Goal: Task Accomplishment & Management: Manage account settings

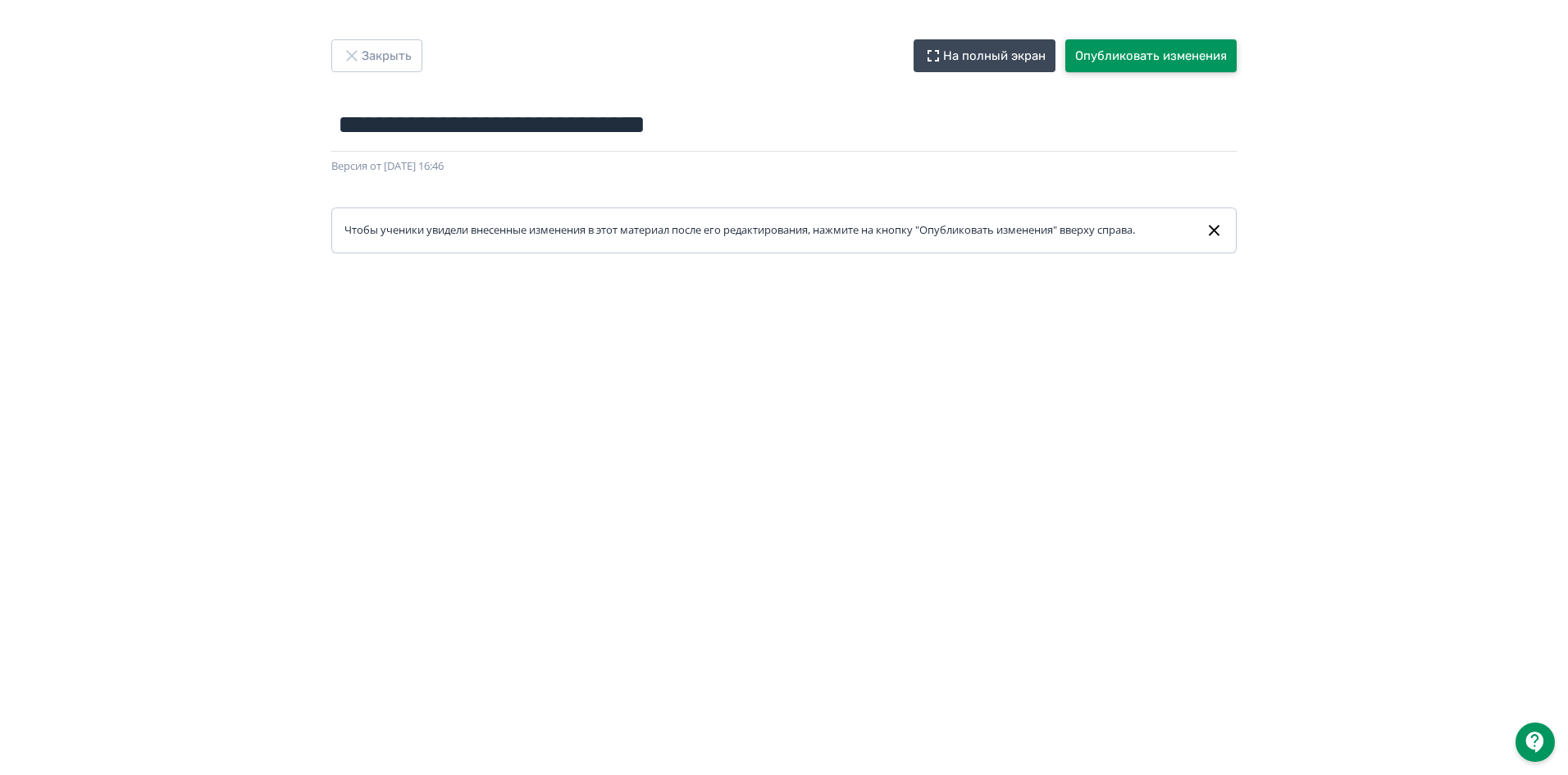
click at [1151, 46] on button "Опубликовать изменения" at bounding box center [1151, 56] width 171 height 33
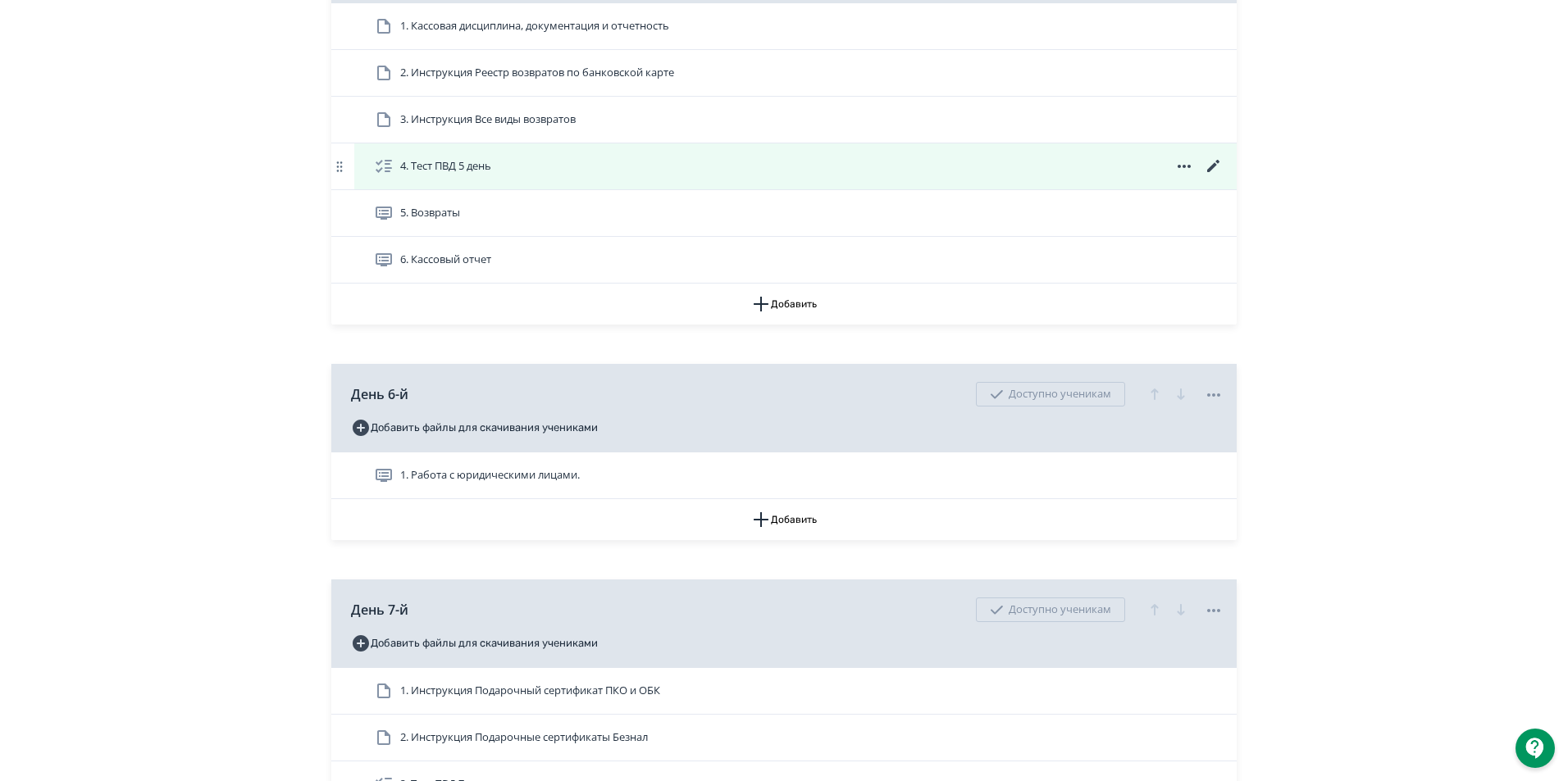
scroll to position [2459, 0]
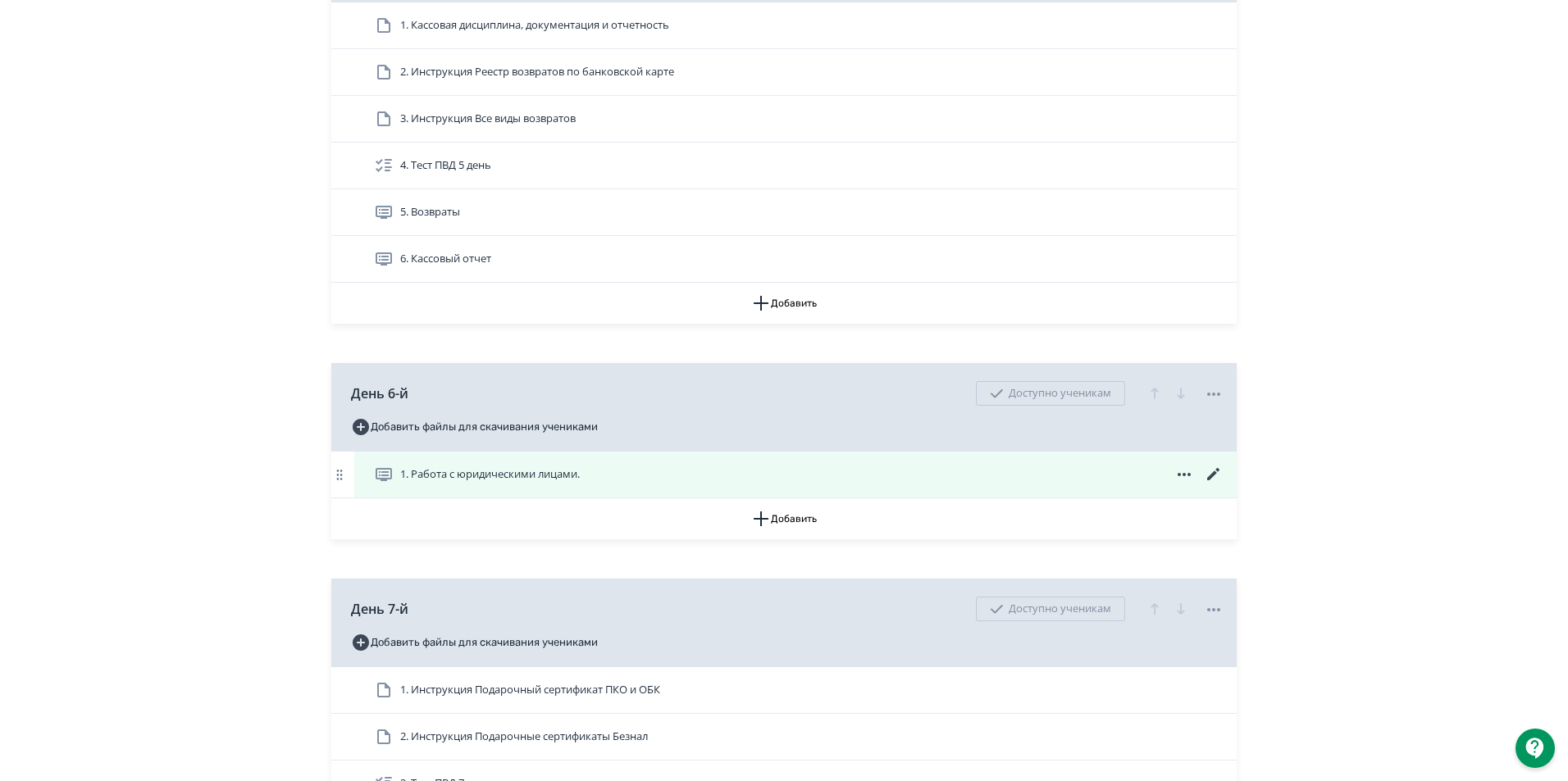
click at [1216, 484] on icon at bounding box center [1213, 474] width 20 height 20
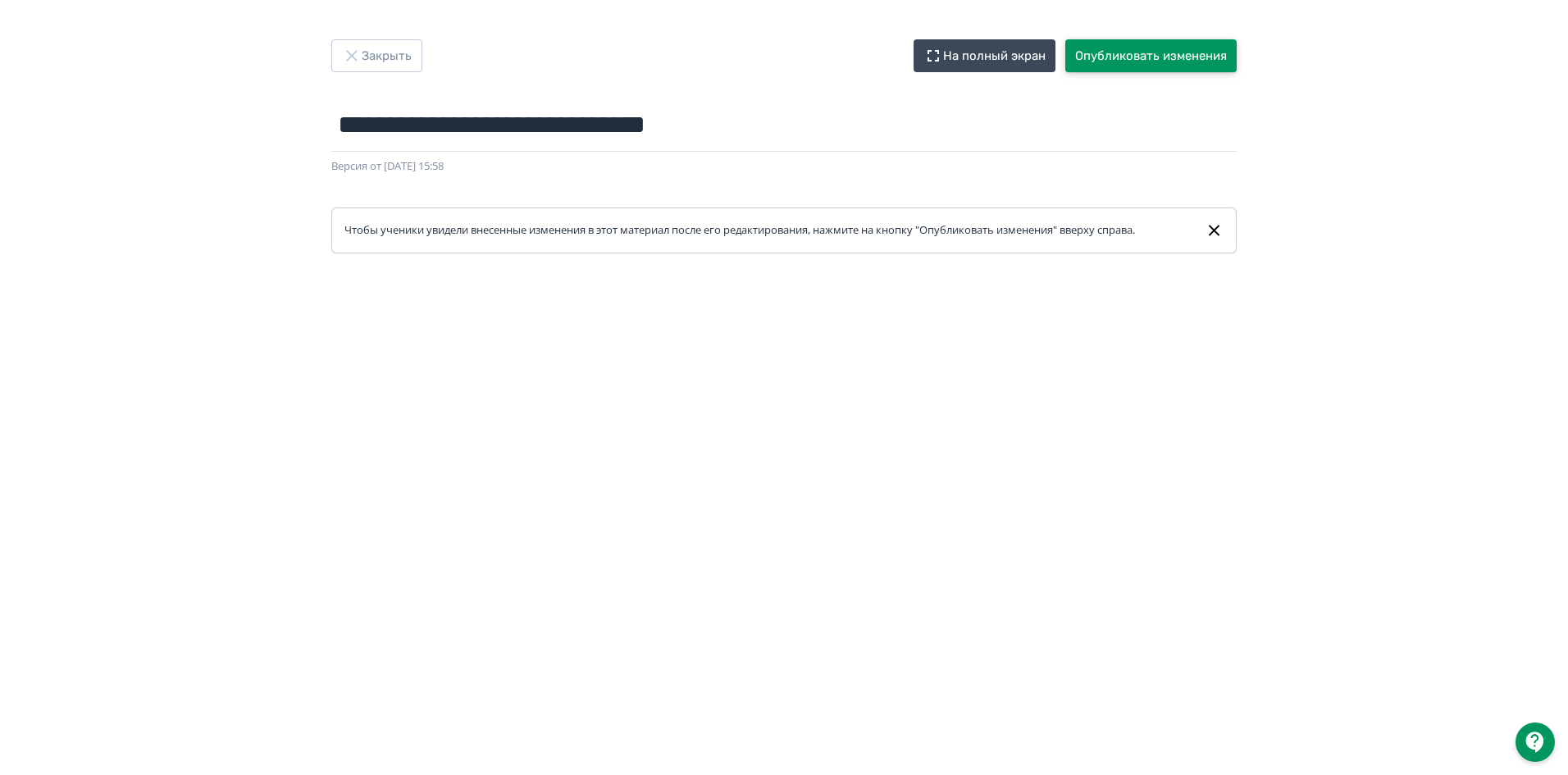
click at [1161, 58] on button "Опубликовать изменения" at bounding box center [1151, 56] width 171 height 33
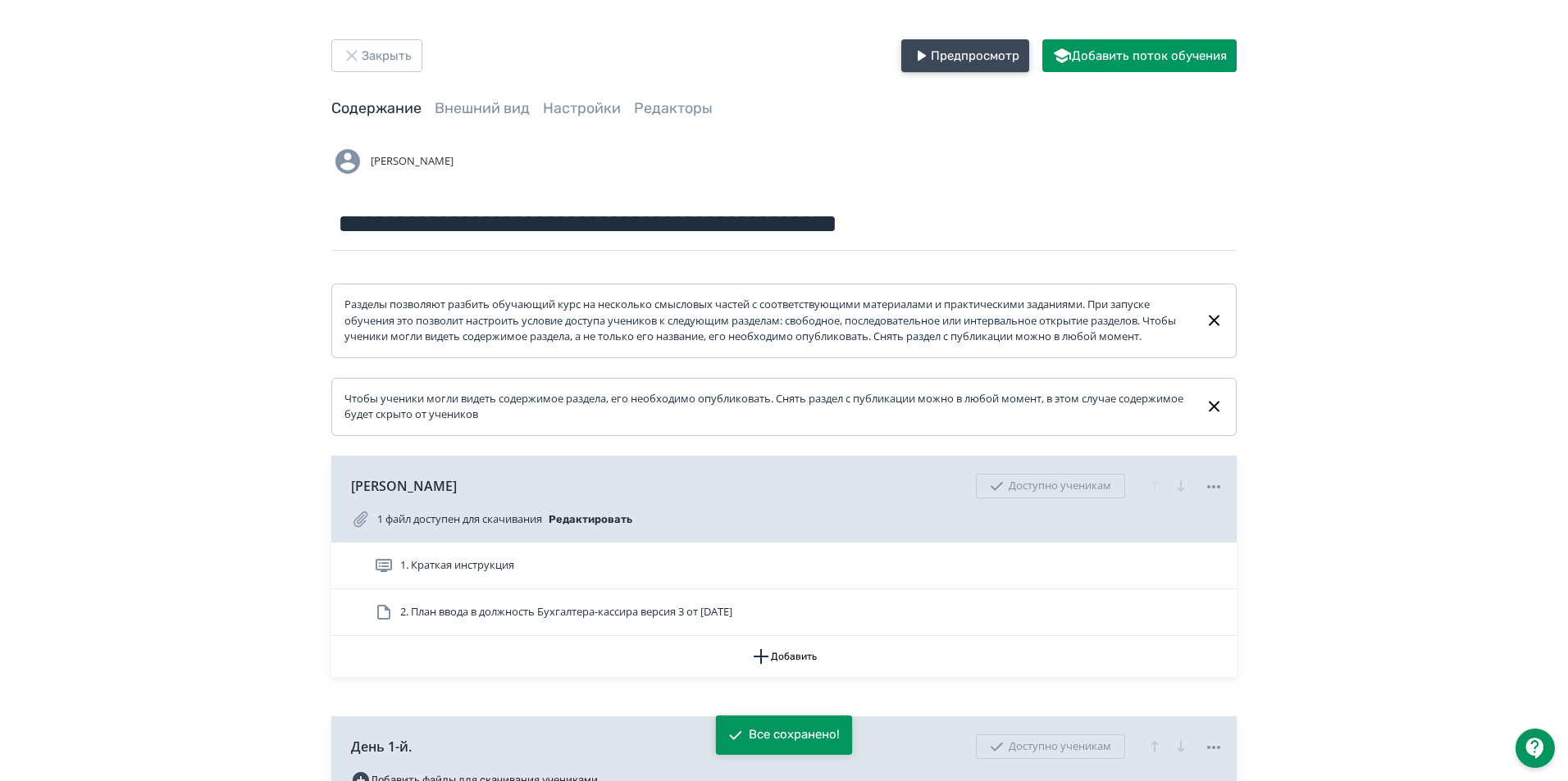
click at [1003, 63] on button "Предпросмотр" at bounding box center [965, 56] width 128 height 33
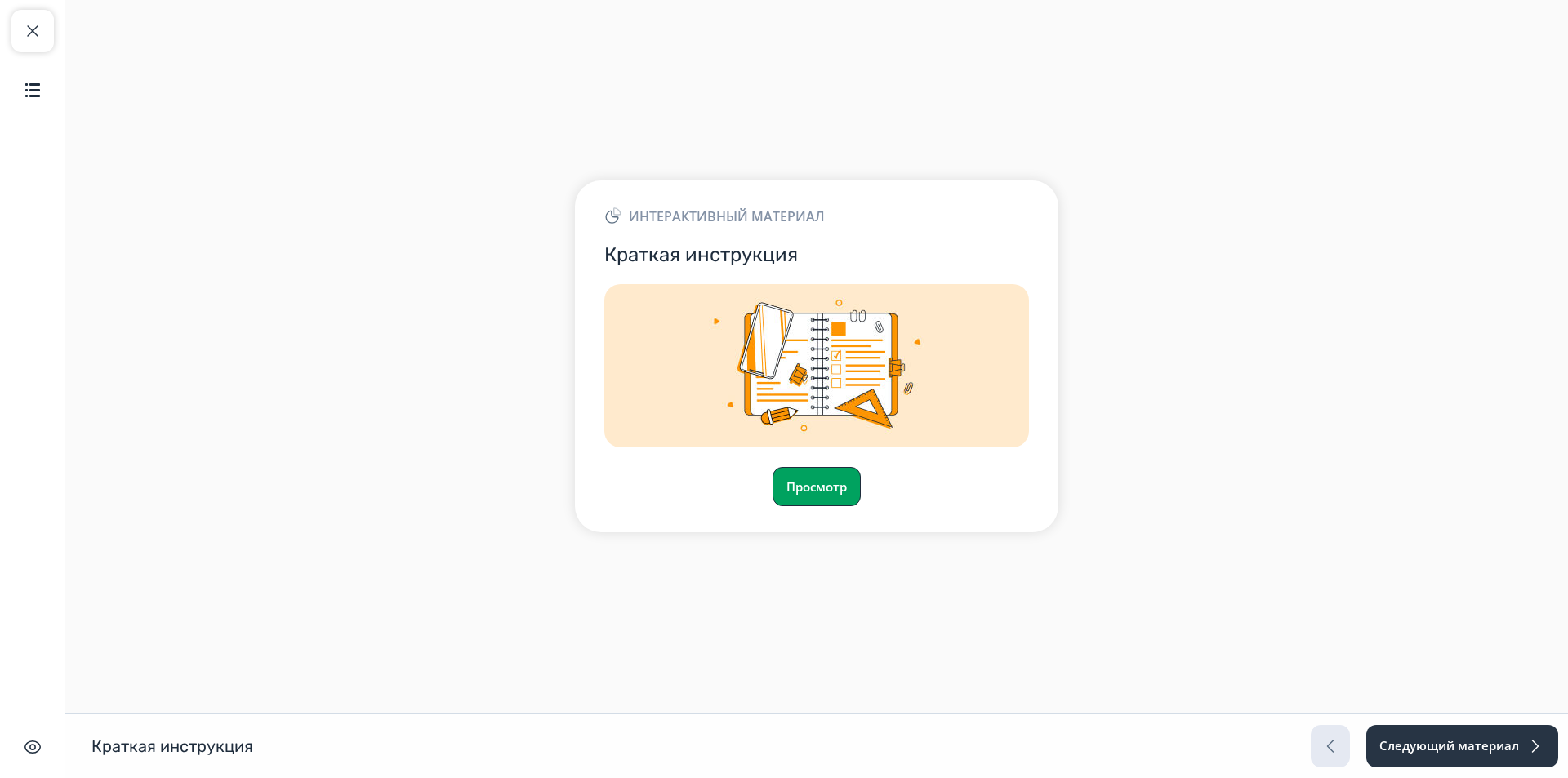
click at [825, 479] on button "Просмотр" at bounding box center [816, 487] width 88 height 39
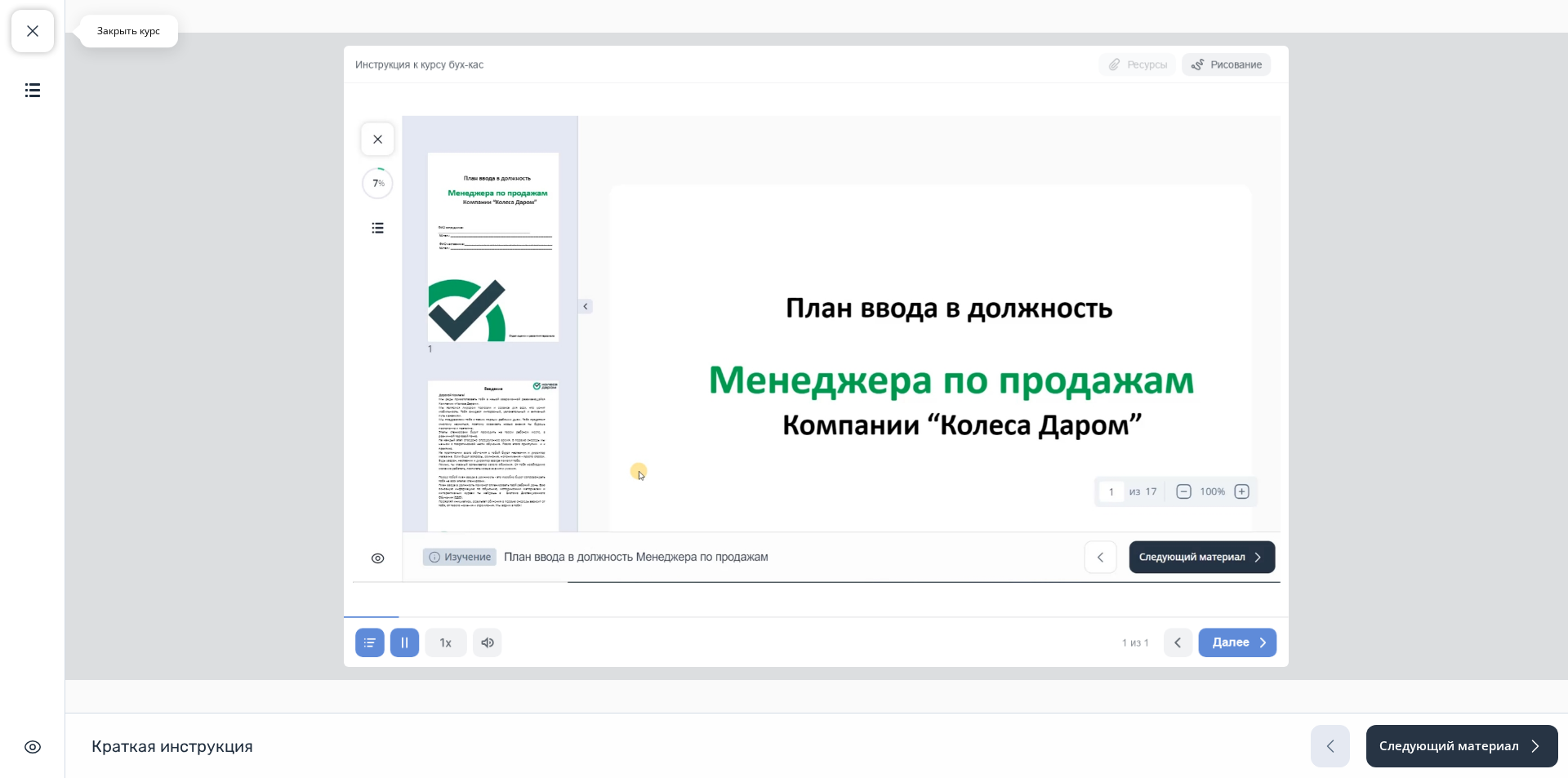
click at [21, 35] on button "Закрыть курс" at bounding box center [33, 31] width 43 height 43
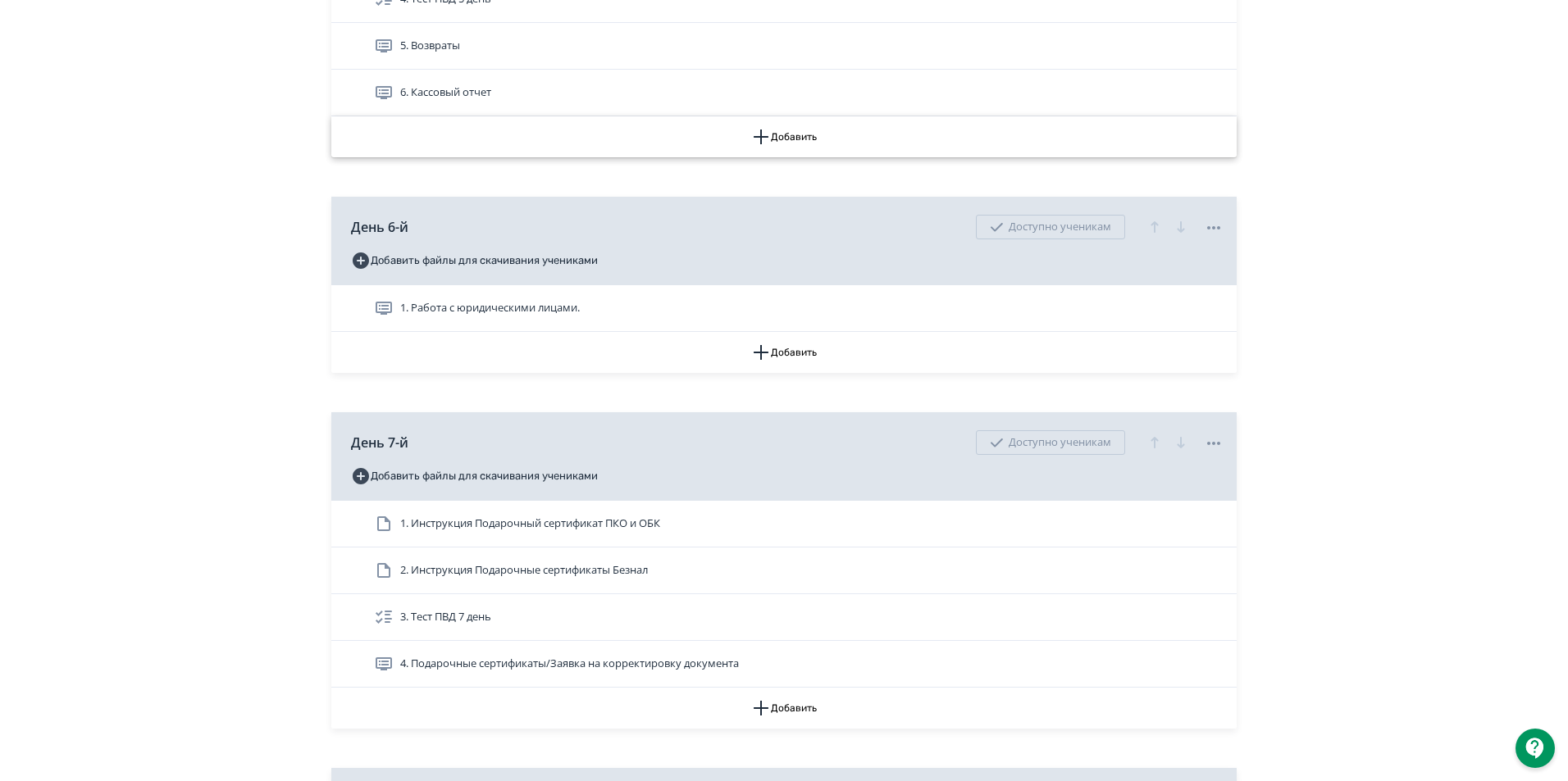
scroll to position [2623, 0]
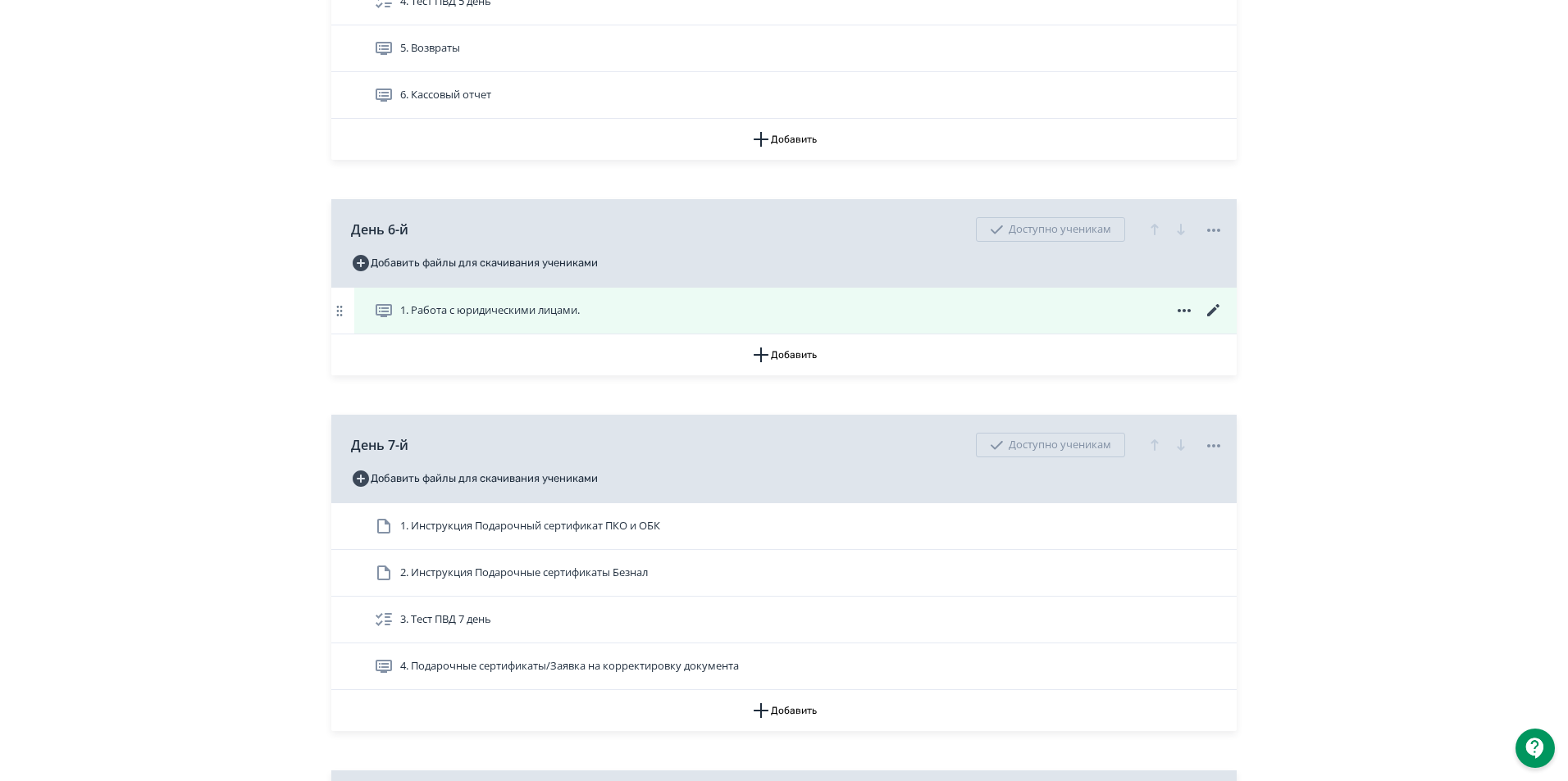
click at [1217, 321] on icon at bounding box center [1213, 311] width 20 height 20
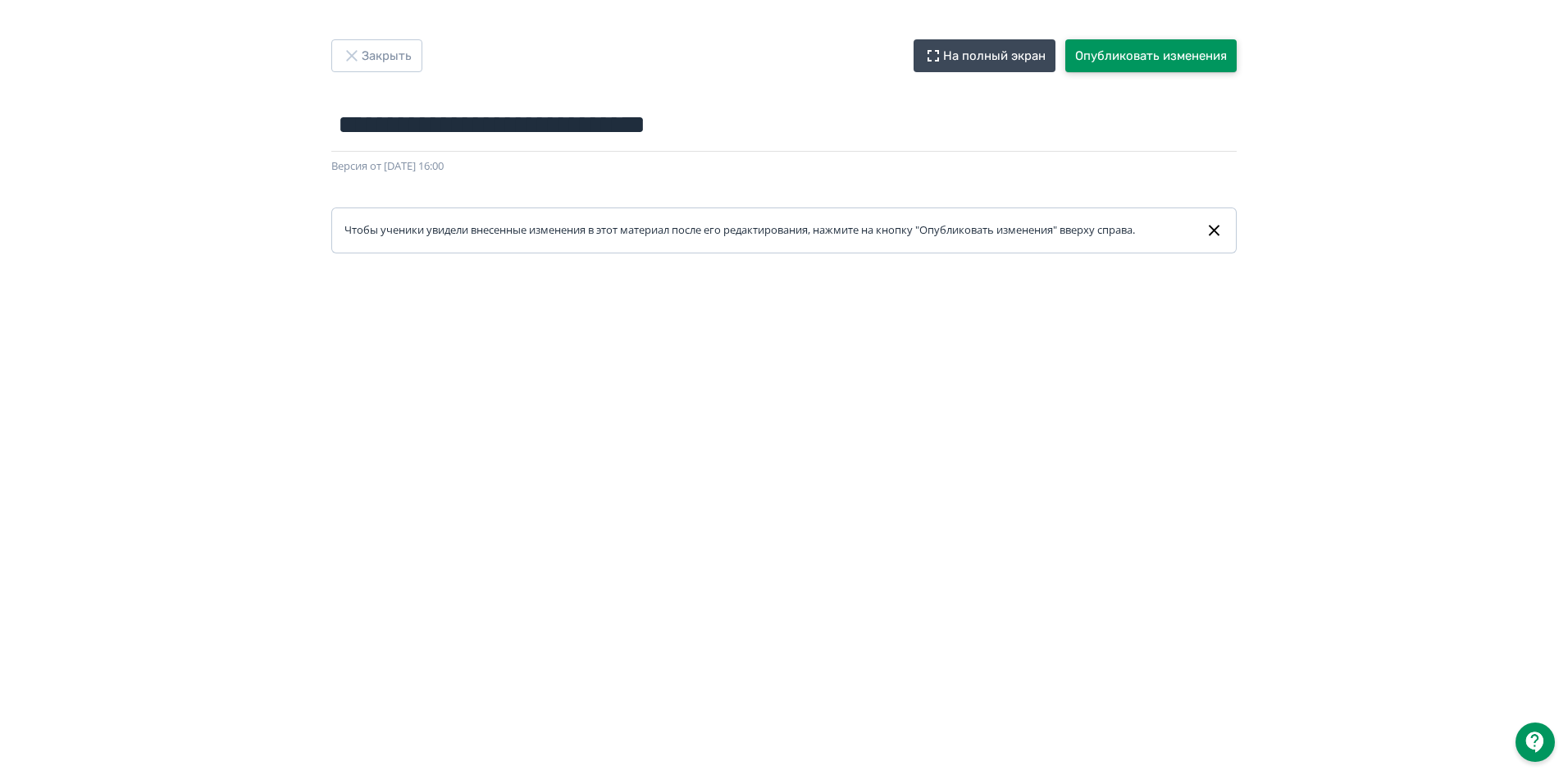
click at [1212, 67] on button "Опубликовать изменения" at bounding box center [1151, 56] width 171 height 33
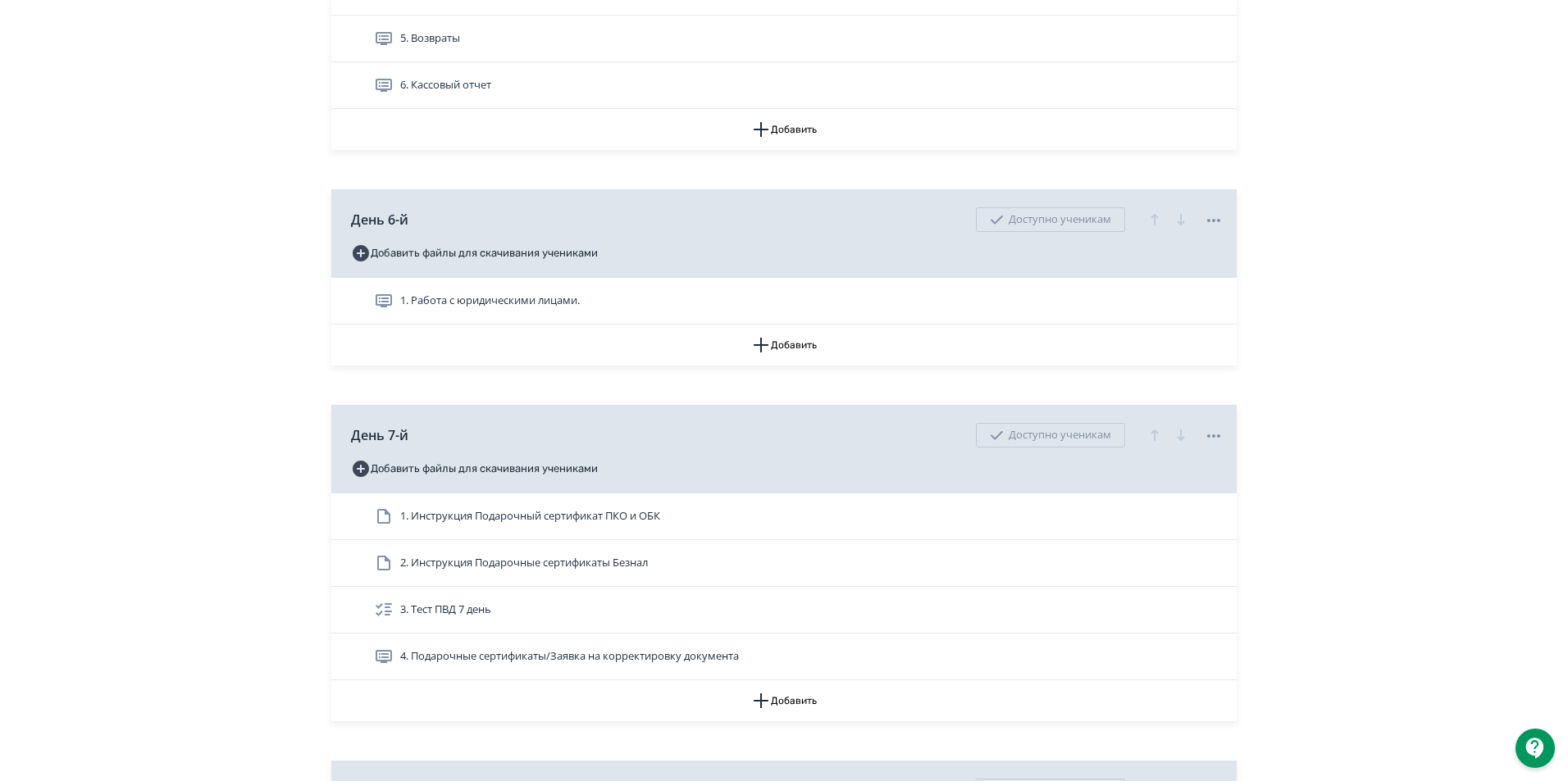
scroll to position [2704, 0]
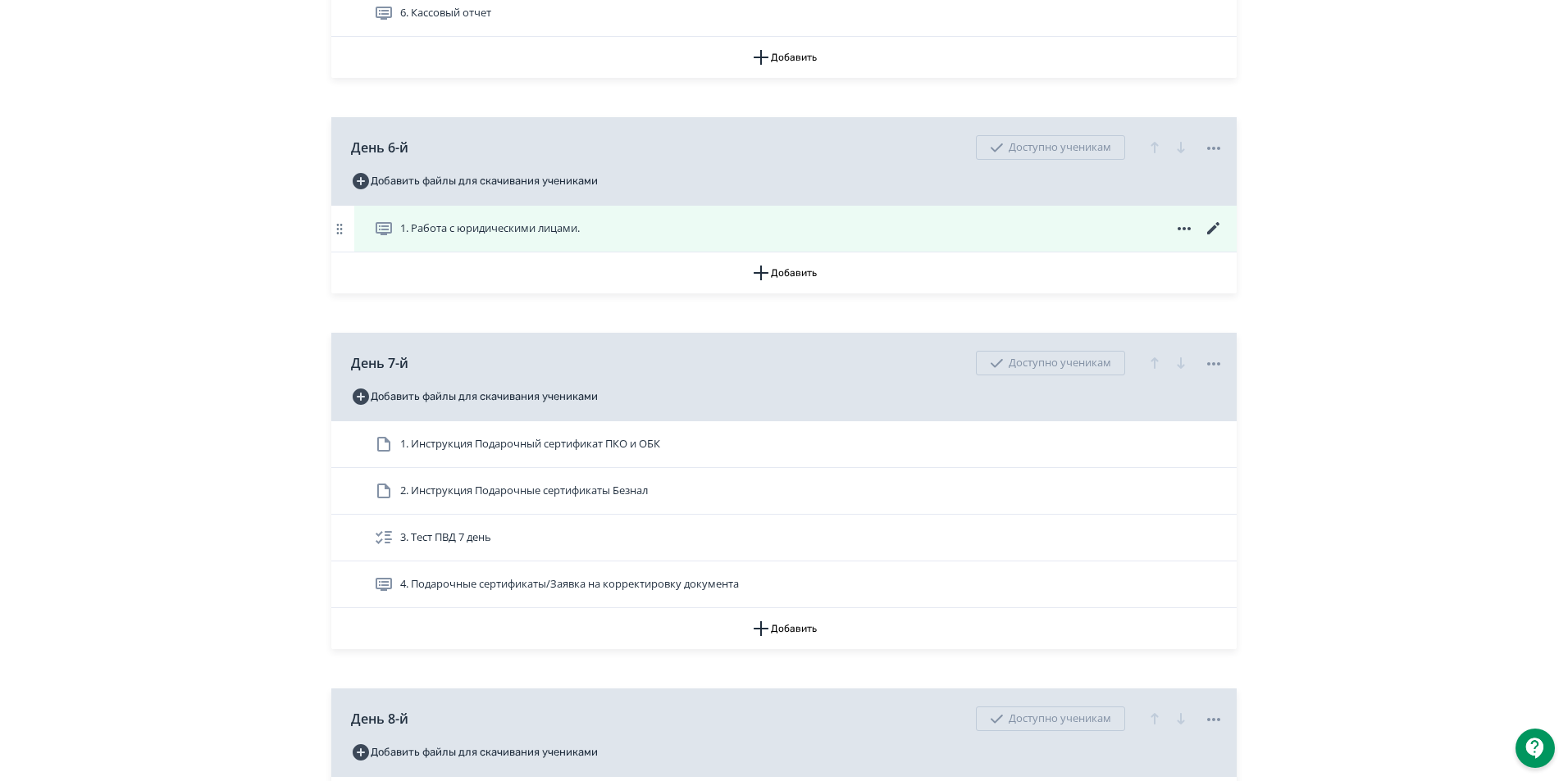
click at [1213, 235] on icon at bounding box center [1213, 228] width 12 height 12
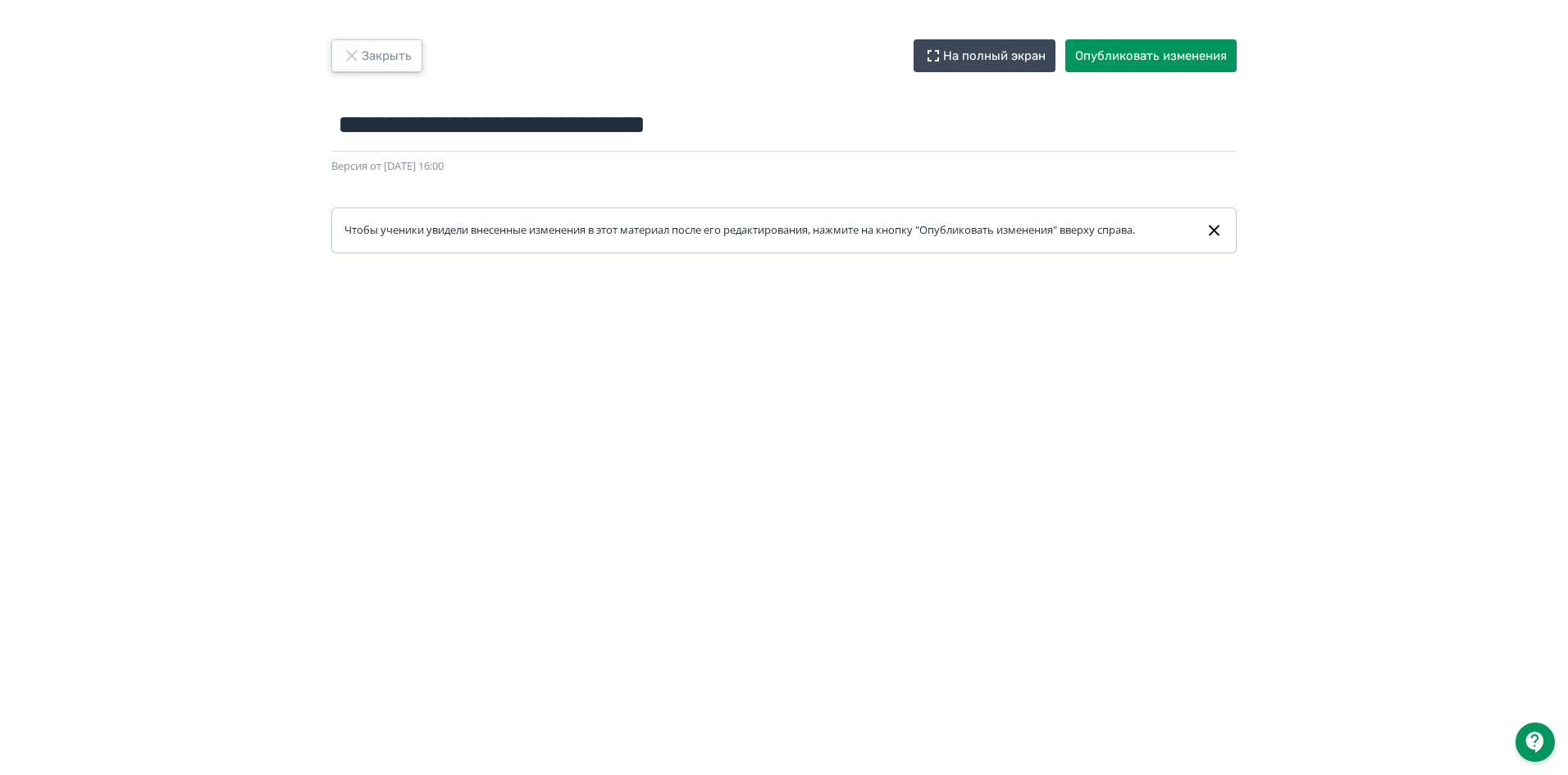
click at [356, 52] on icon "button" at bounding box center [351, 55] width 10 height 10
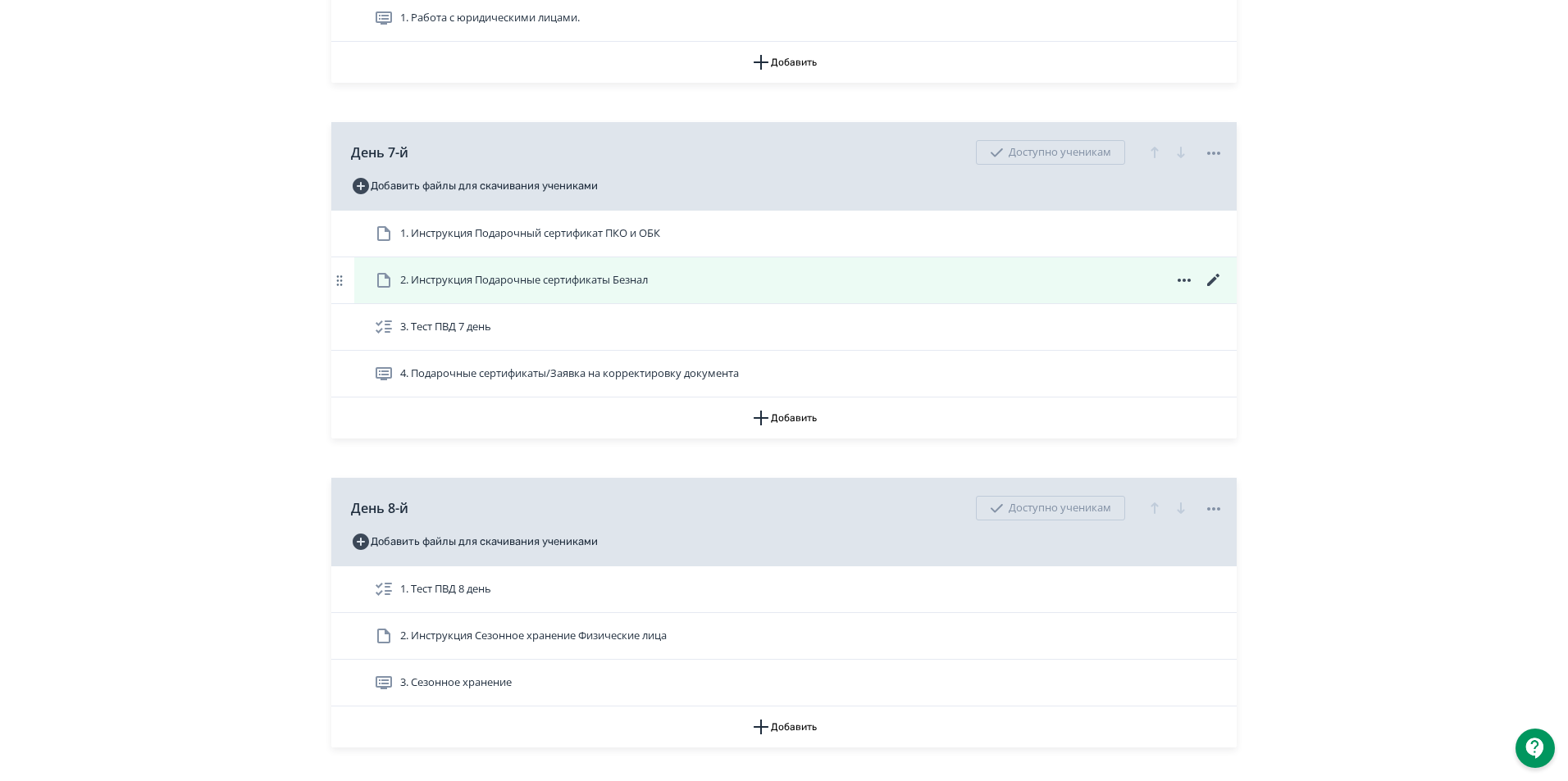
scroll to position [3033, 0]
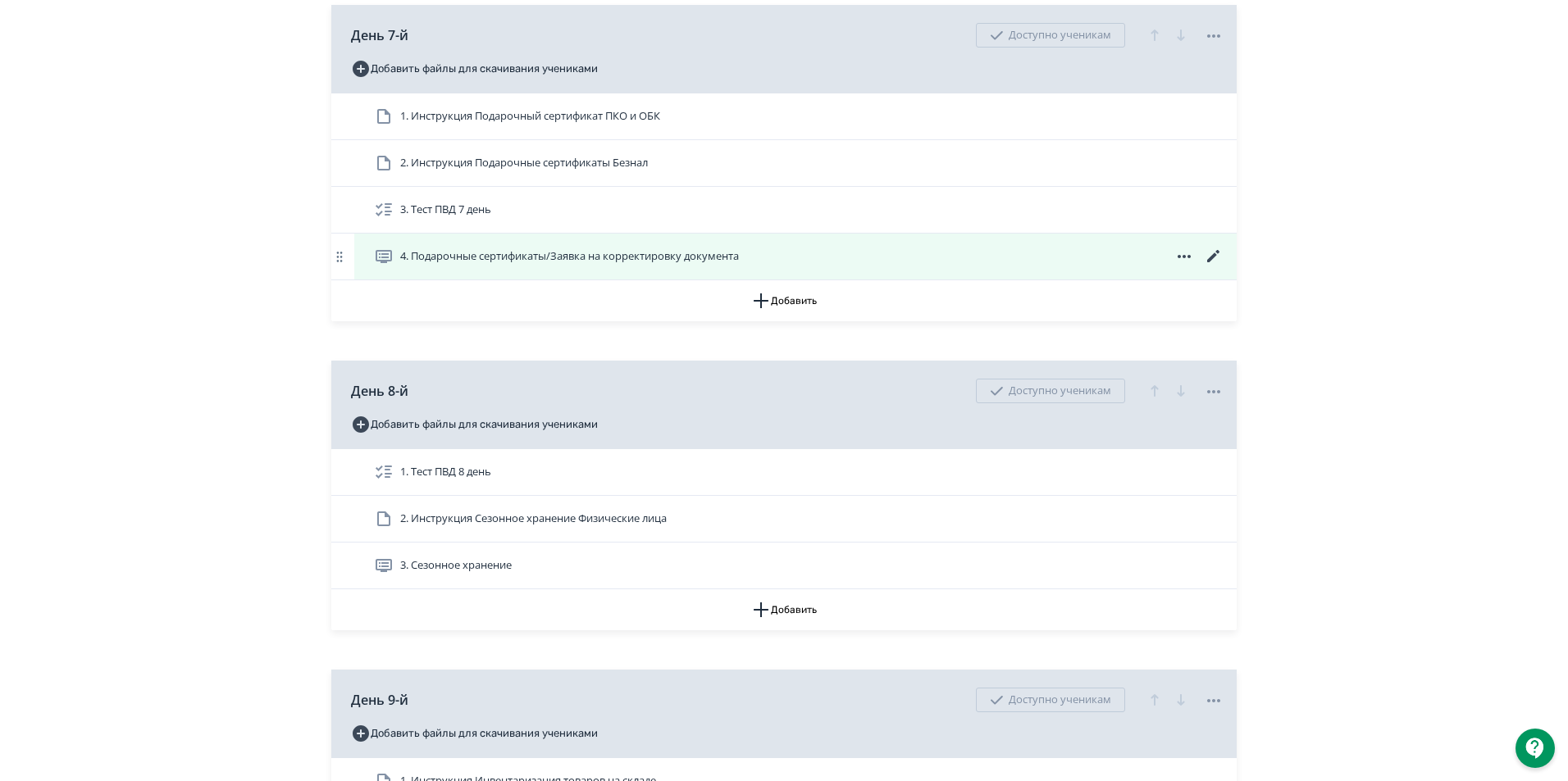
click at [1207, 267] on icon at bounding box center [1213, 256] width 20 height 20
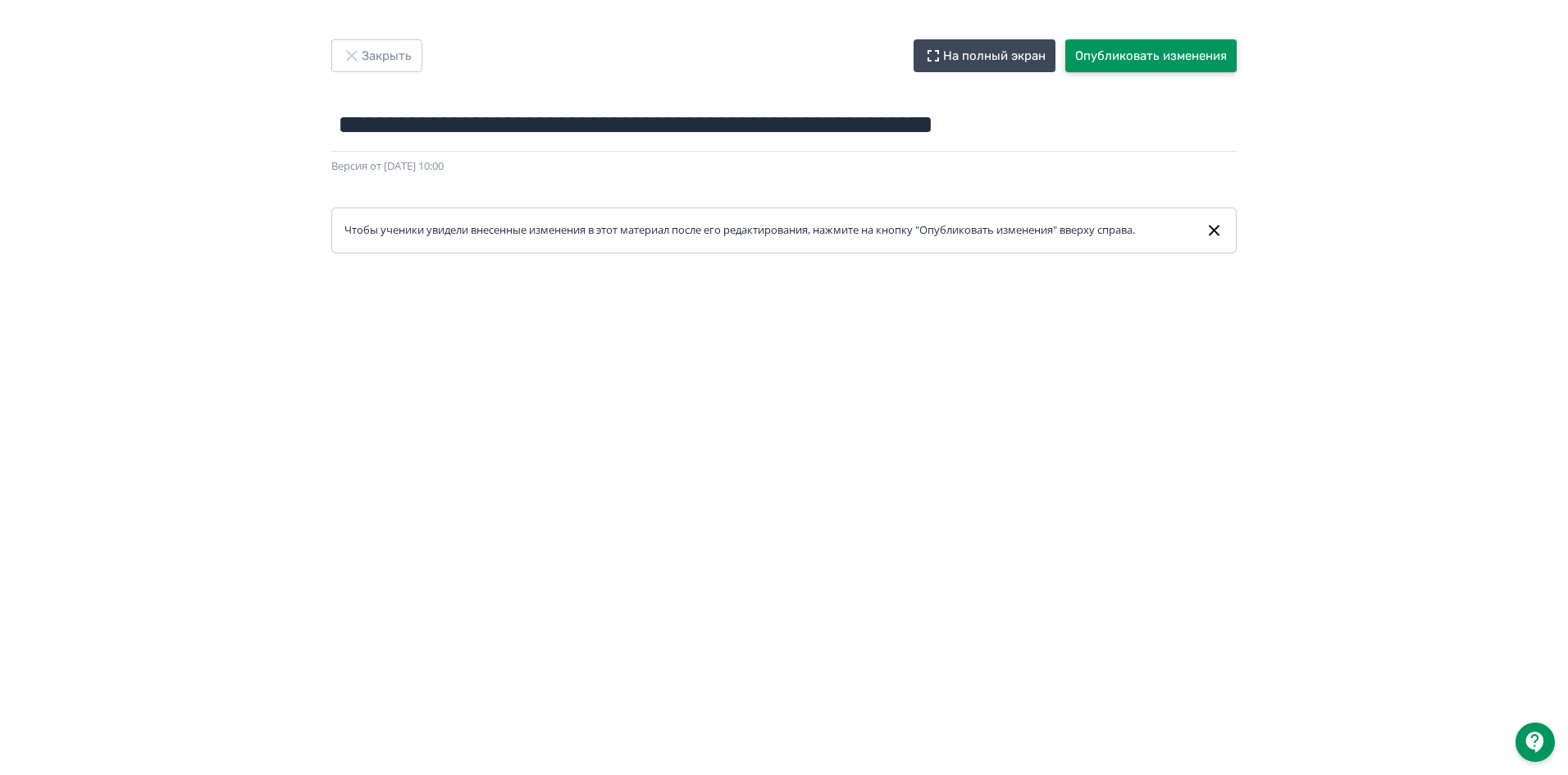
click at [1184, 59] on button "Опубликовать изменения" at bounding box center [1151, 56] width 171 height 33
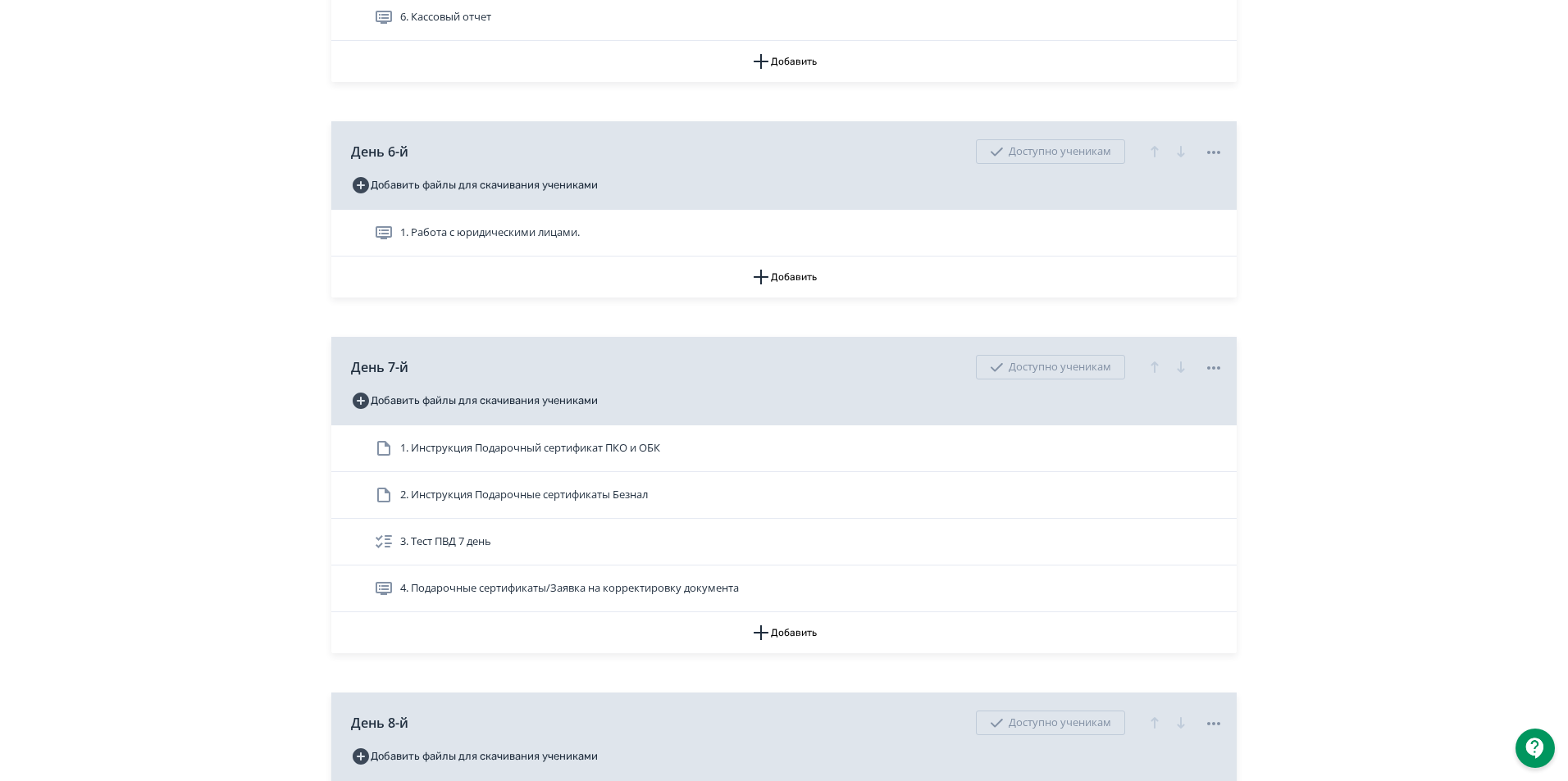
scroll to position [2704, 0]
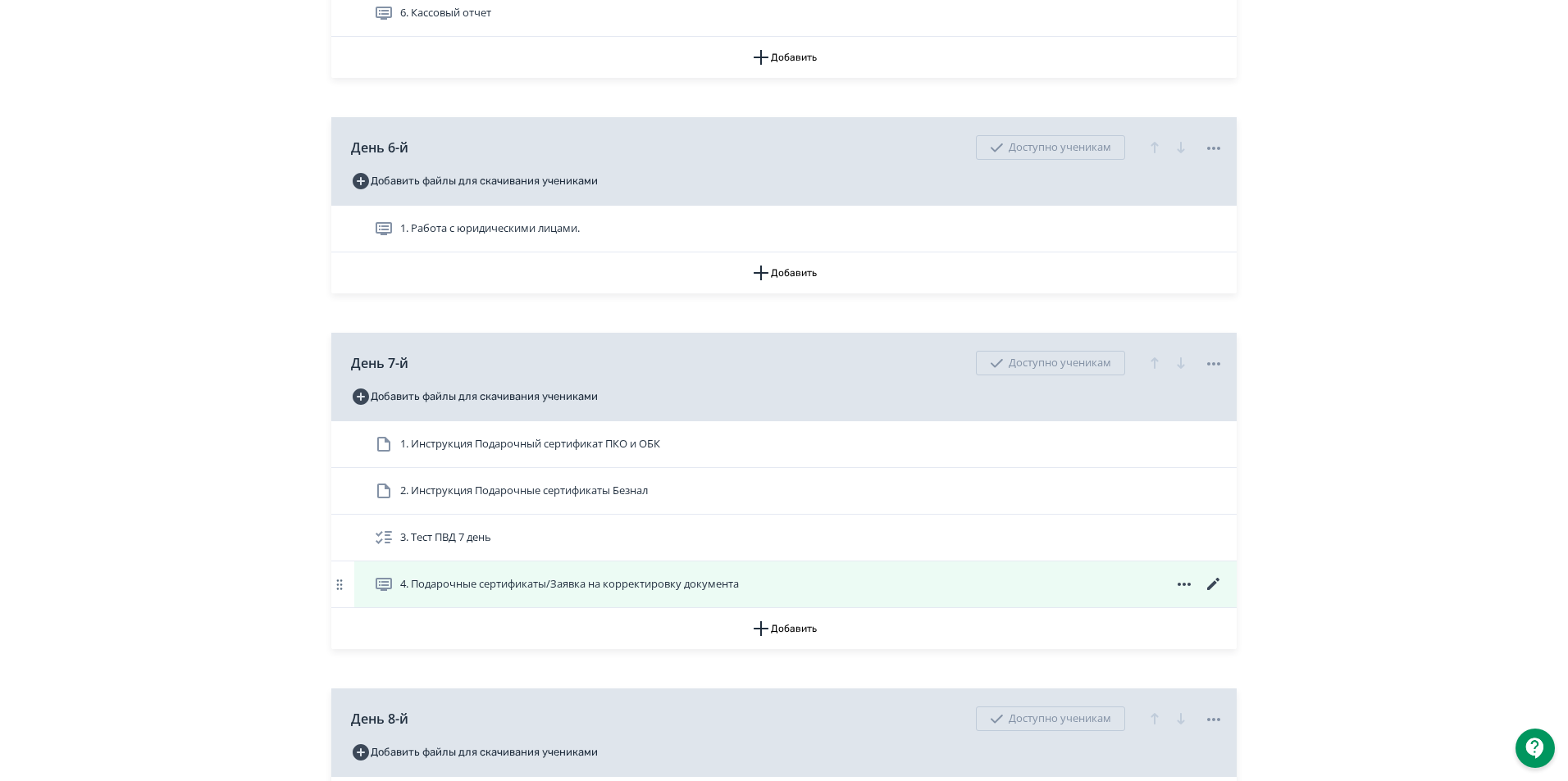
click at [1212, 590] on icon at bounding box center [1213, 584] width 12 height 12
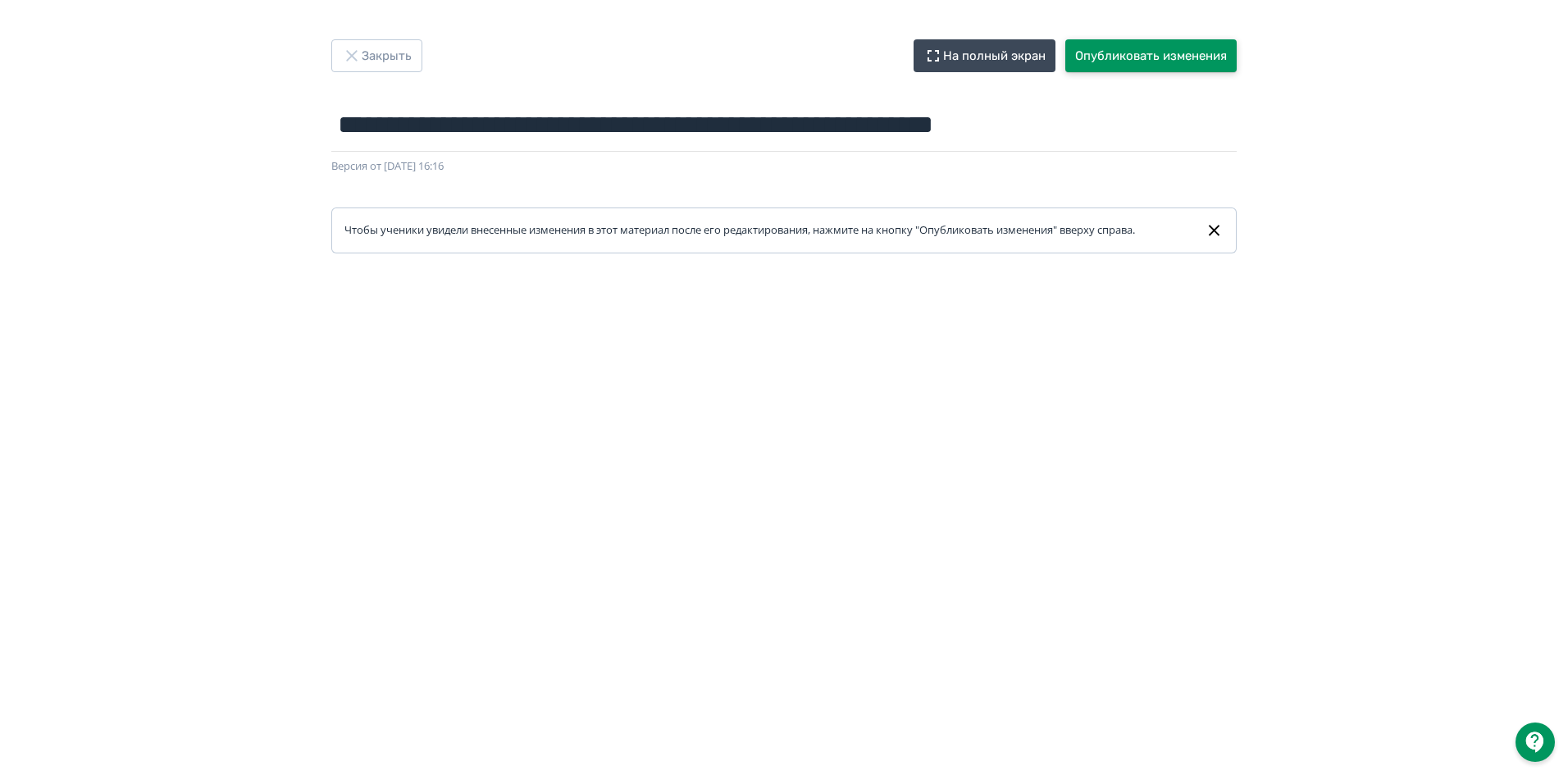
click at [1153, 52] on button "Опубликовать изменения" at bounding box center [1151, 56] width 171 height 33
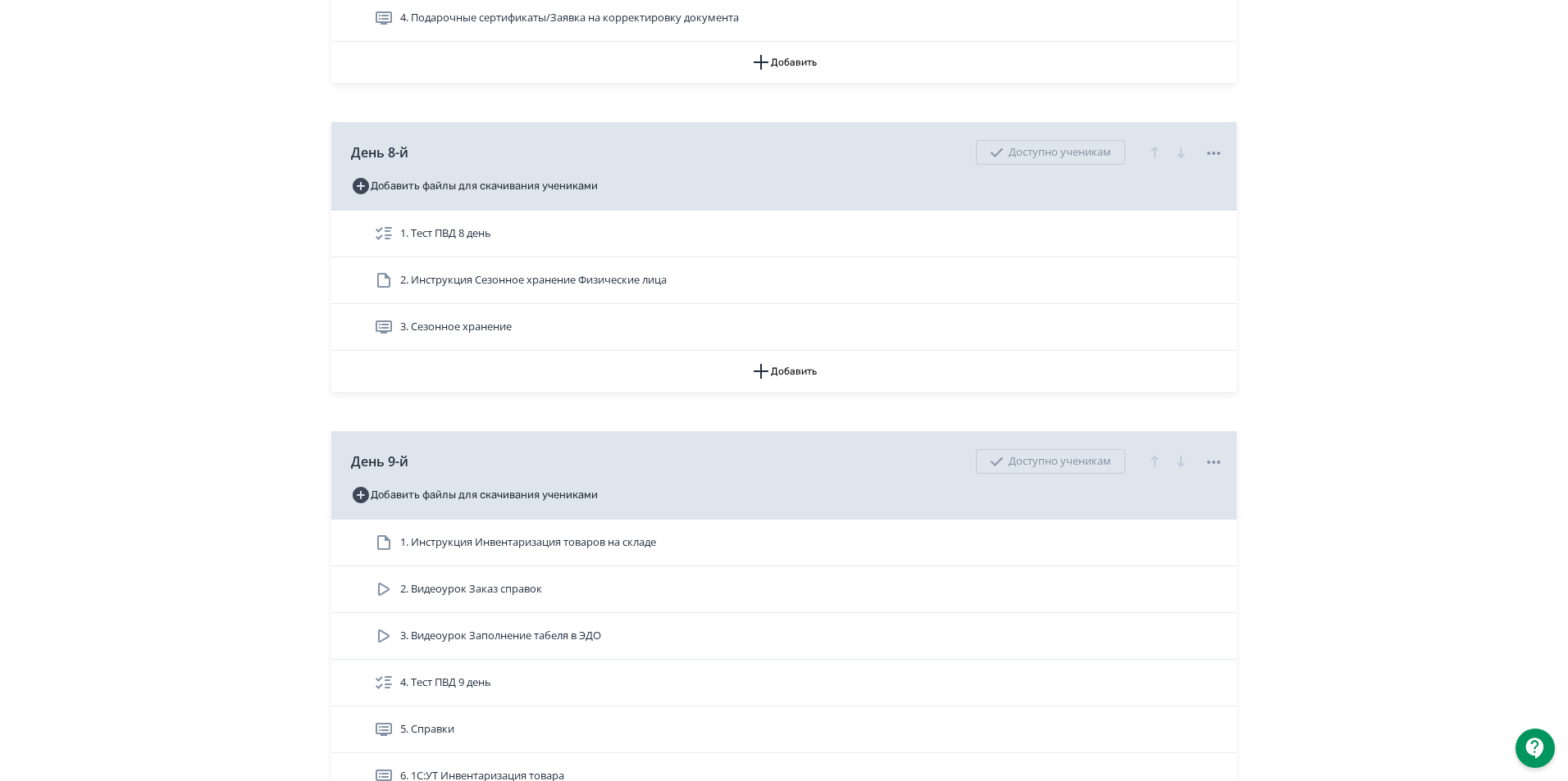
scroll to position [3278, 0]
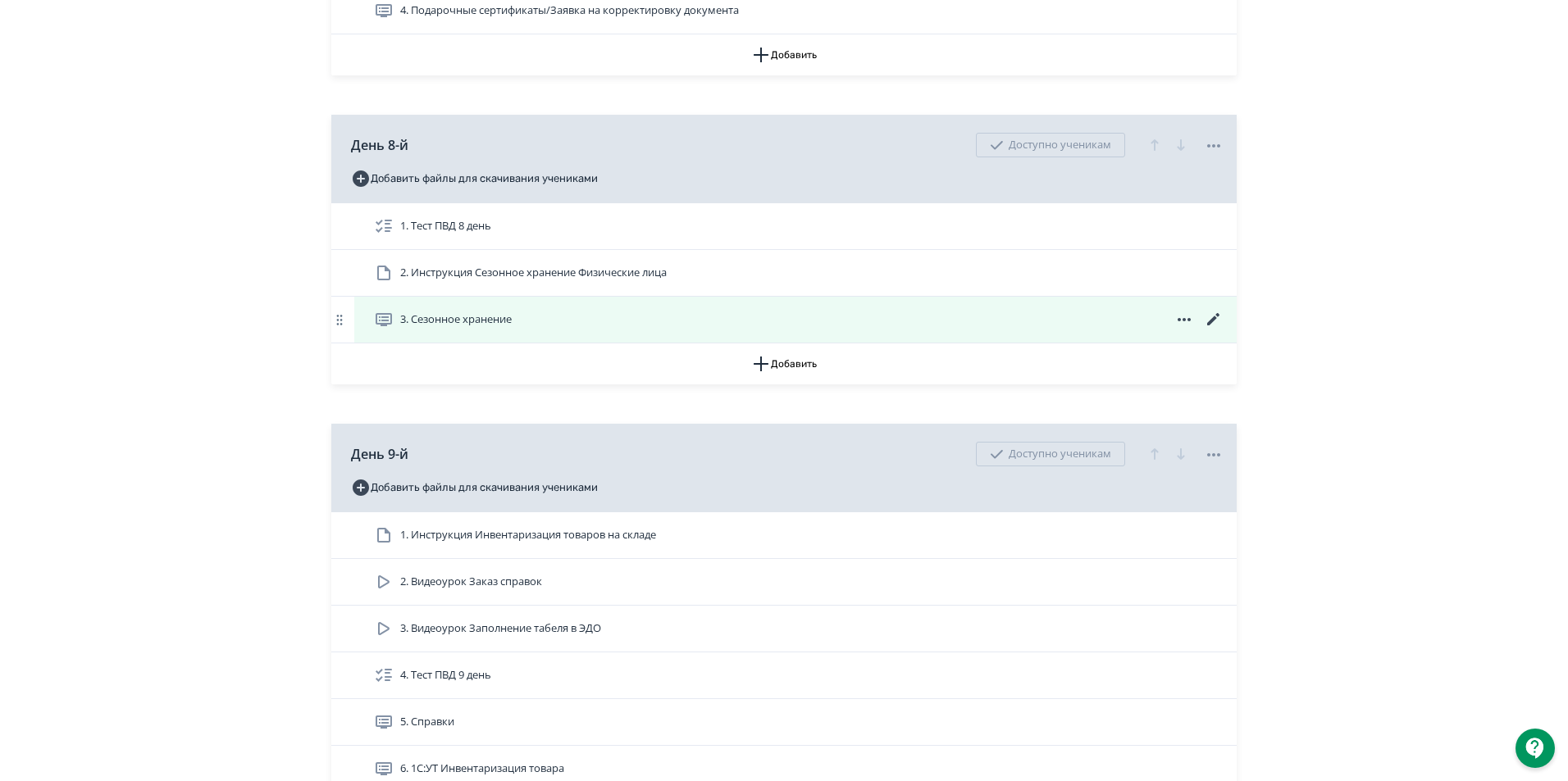
click at [1217, 329] on icon at bounding box center [1213, 319] width 20 height 20
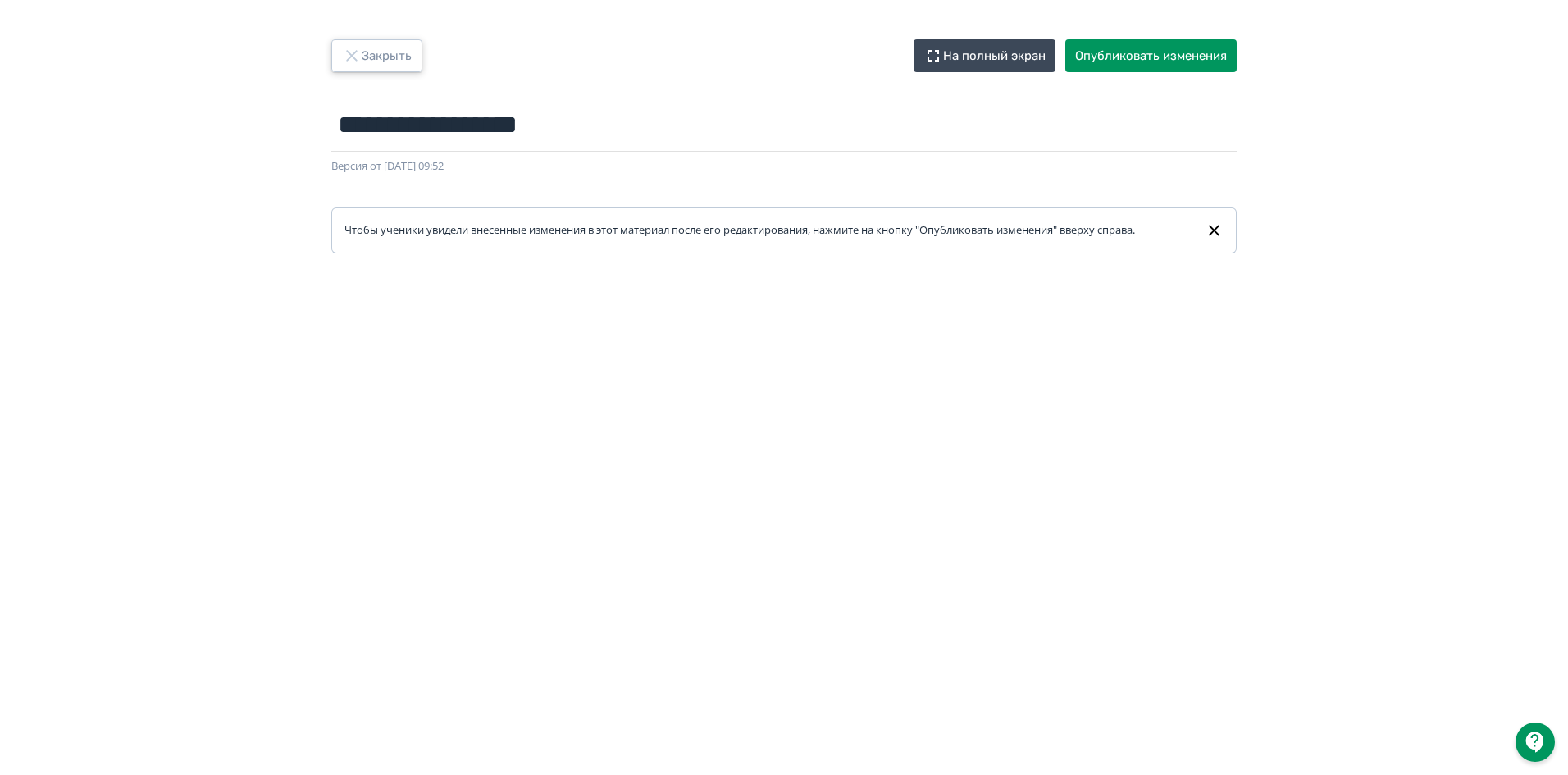
click at [403, 64] on button "Закрыть" at bounding box center [377, 56] width 91 height 33
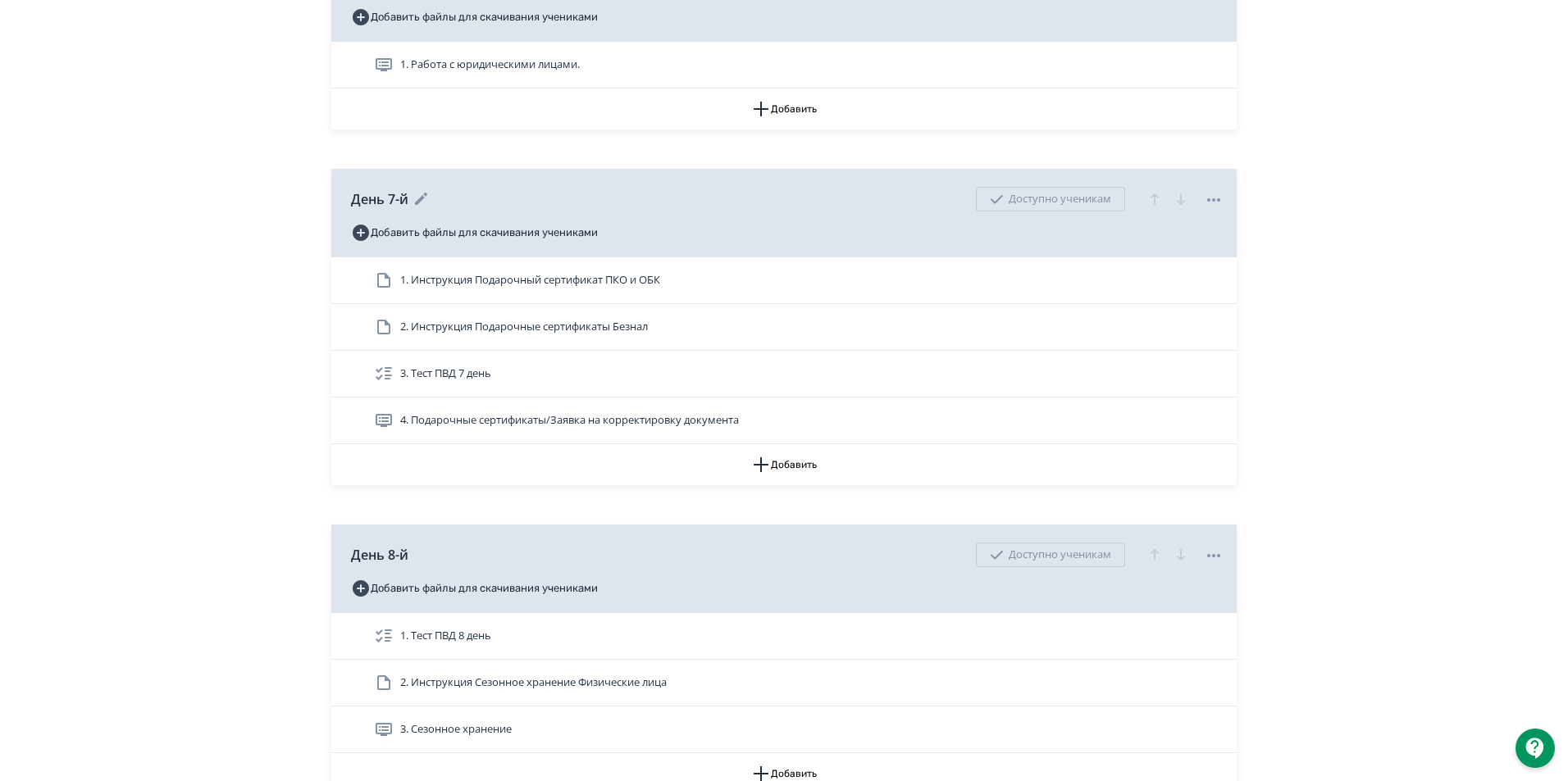
scroll to position [2623, 0]
